Goal: Find specific page/section: Find specific page/section

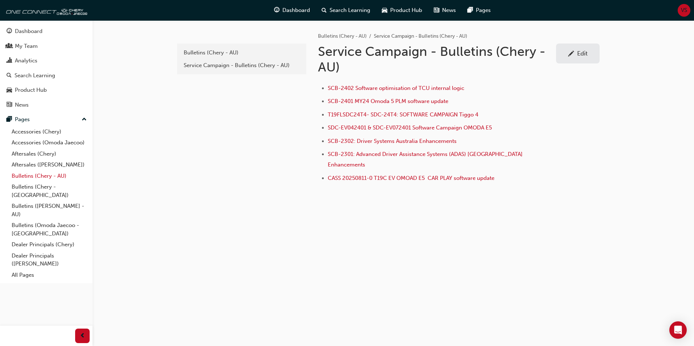
click at [23, 178] on link "Bulletins (Chery - AU)" at bounding box center [49, 175] width 81 height 11
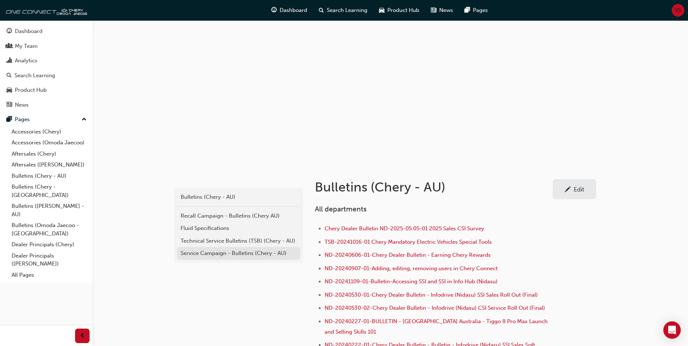
scroll to position [0, 0]
click at [211, 243] on div "Technical Service Bulletins (TSB) (Chery - AU)" at bounding box center [239, 241] width 116 height 8
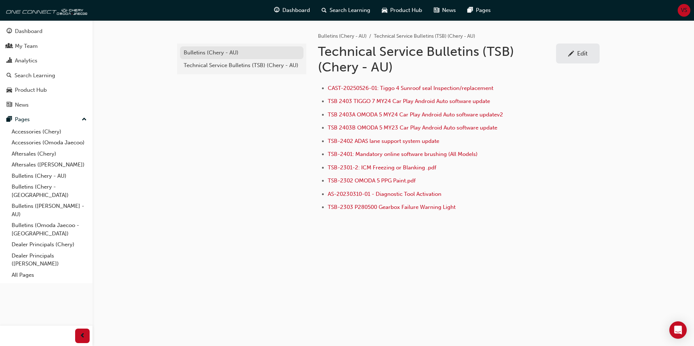
click at [197, 54] on div "Bulletins (Chery - AU)" at bounding box center [242, 53] width 116 height 8
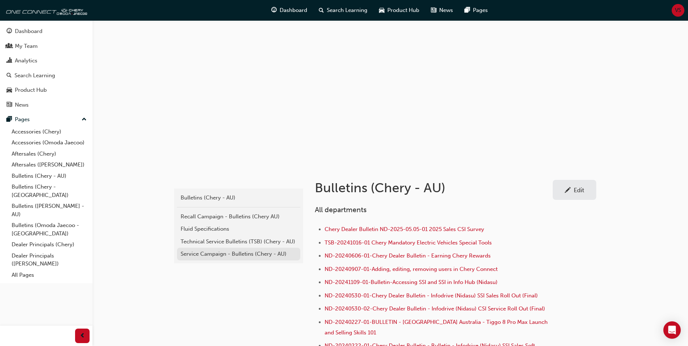
click at [215, 258] on div "Service Campaign - Bulletins (Chery - AU)" at bounding box center [239, 254] width 116 height 8
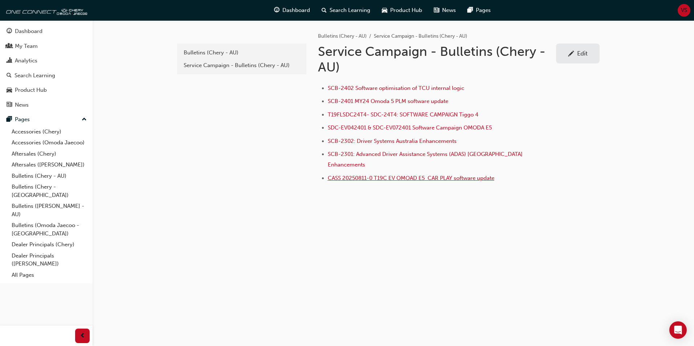
click at [383, 175] on span "CASS 20250811-0 T19C EV OMOAD E5 CAR PLAY software update" at bounding box center [411, 178] width 166 height 7
